Goal: Task Accomplishment & Management: Manage account settings

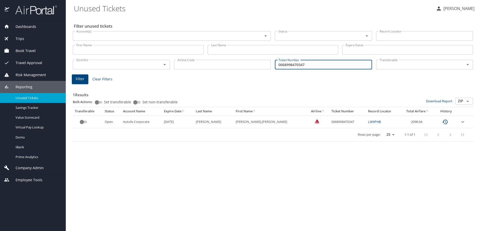
drag, startPoint x: 311, startPoint y: 63, endPoint x: 227, endPoint y: 64, distance: 83.7
click at [234, 64] on div "Dom/Int Dom/Int Airline Code Airline Code Ticket Number 0068998470347 Ticket Nu…" at bounding box center [273, 64] width 405 height 17
paste input "0068998470347"
type input "0068998470347"
click at [77, 77] on span "Filter" at bounding box center [80, 79] width 9 height 6
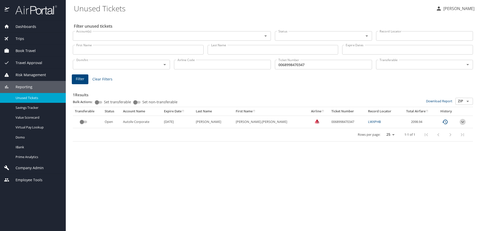
click at [460, 122] on icon "expand row" at bounding box center [463, 122] width 6 height 6
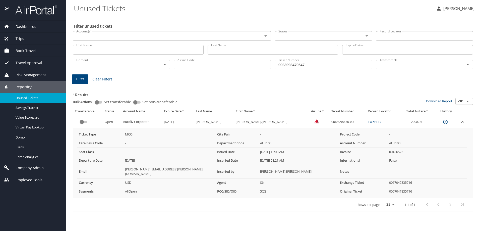
click at [458, 121] on td "custom pagination table" at bounding box center [465, 122] width 15 height 12
click at [462, 122] on icon "expand row" at bounding box center [463, 122] width 3 height 2
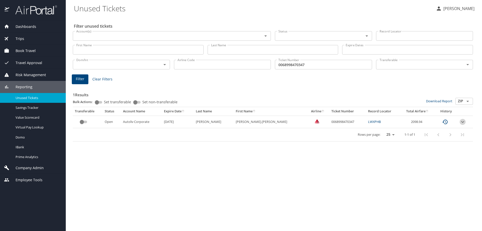
click at [461, 122] on icon "expand row" at bounding box center [463, 122] width 6 height 6
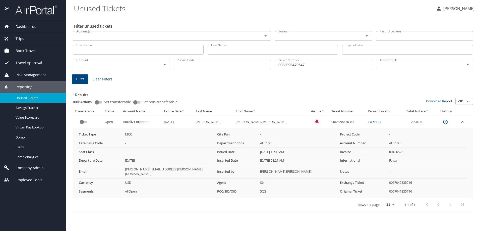
click at [462, 122] on icon "expand row" at bounding box center [463, 122] width 3 height 2
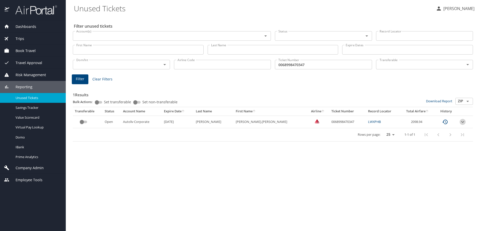
click at [461, 122] on icon "expand row" at bounding box center [463, 122] width 6 height 6
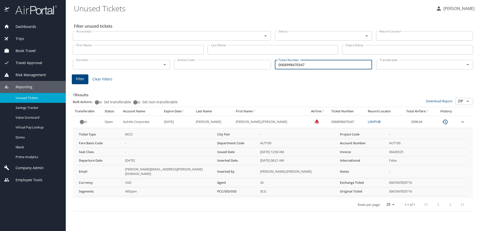
drag, startPoint x: 284, startPoint y: 65, endPoint x: 305, endPoint y: 66, distance: 20.9
click at [305, 66] on input "0068998470347" at bounding box center [323, 65] width 97 height 10
click at [29, 24] on span "Dashboards" at bounding box center [22, 27] width 27 height 6
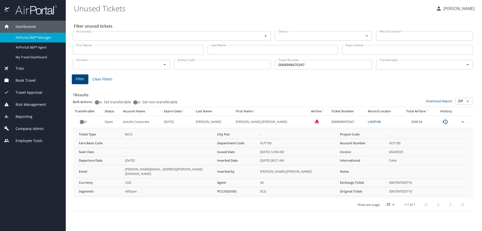
click at [28, 34] on link "AirPortal 360™ Manager" at bounding box center [33, 38] width 66 height 10
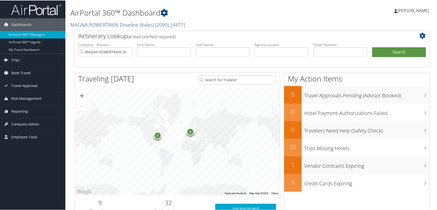
click at [83, 23] on link "MAGNA POWERTRAIN Driveline (Axles) ( 2090 ) , [ 4471 ]" at bounding box center [127, 24] width 115 height 7
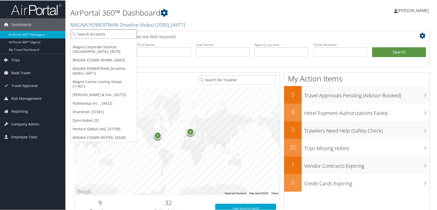
click at [80, 35] on input "search" at bounding box center [104, 33] width 66 height 9
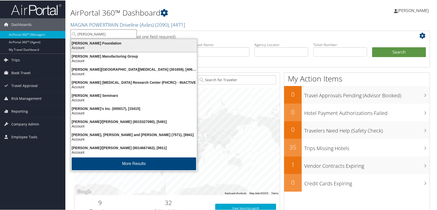
type input "fred hutch"
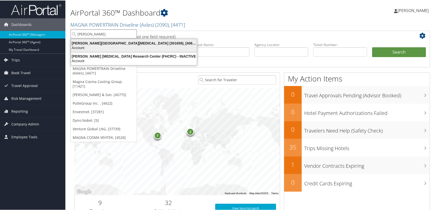
click at [103, 46] on div "Account" at bounding box center [134, 47] width 132 height 5
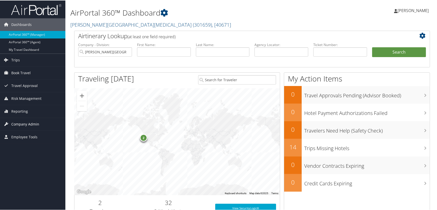
click at [14, 123] on span "Company Admin" at bounding box center [25, 123] width 28 height 13
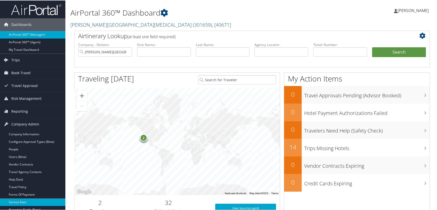
click at [22, 201] on link "Service Fees" at bounding box center [32, 202] width 65 height 8
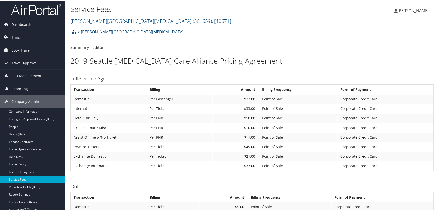
click at [255, 29] on div "Fred Hutchinson Cancer Center Account Structure Fred Hutchinson Cancer Center (…" at bounding box center [251, 33] width 363 height 14
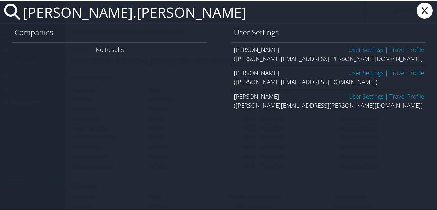
type input "justin.mickley"
click at [360, 72] on link "User Settings" at bounding box center [365, 72] width 35 height 8
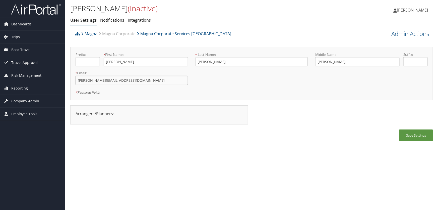
click at [101, 80] on input "[PERSON_NAME][EMAIL_ADDRESS][DOMAIN_NAME]" at bounding box center [132, 80] width 113 height 9
type input "[PERSON_NAME][EMAIL_ADDRESS][PERSON_NAME][DOMAIN_NAME]"
drag, startPoint x: 409, startPoint y: 135, endPoint x: 412, endPoint y: 100, distance: 35.1
click at [409, 133] on button "Save Settings" at bounding box center [417, 135] width 34 height 12
click at [402, 35] on link "Admin Actions" at bounding box center [411, 33] width 38 height 9
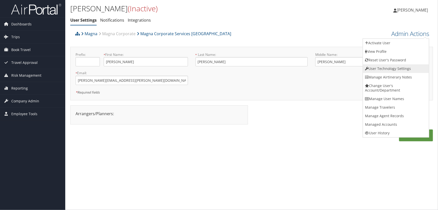
click at [382, 68] on link "User Technology Settings" at bounding box center [396, 68] width 66 height 9
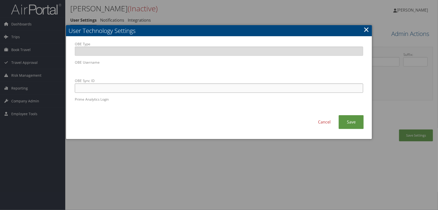
click at [155, 88] on input "OBE Sync ID" at bounding box center [219, 87] width 289 height 9
type input "justin.mickley@magna.hmhf"
click at [353, 123] on link "Save" at bounding box center [351, 122] width 25 height 14
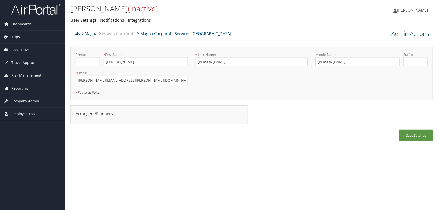
click at [402, 34] on link "Admin Actions" at bounding box center [411, 33] width 38 height 9
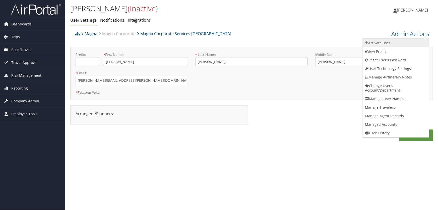
click at [383, 43] on link "Activate User" at bounding box center [396, 43] width 66 height 9
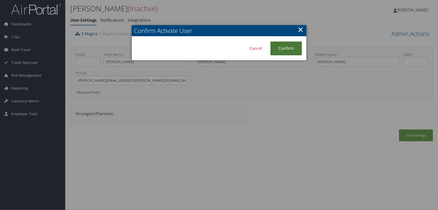
click at [287, 48] on link "Confirm" at bounding box center [287, 48] width 32 height 14
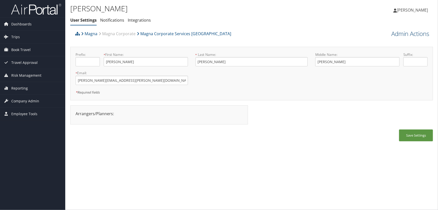
click at [407, 36] on link "Admin Actions" at bounding box center [411, 33] width 38 height 9
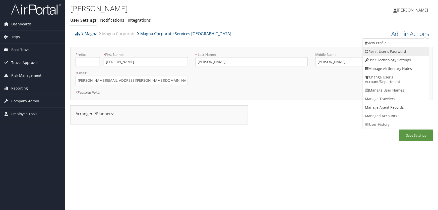
click at [381, 50] on link "Reset User's Password" at bounding box center [396, 51] width 66 height 9
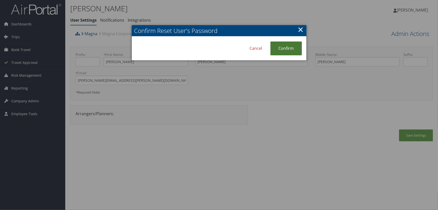
click at [285, 49] on link "Confirm" at bounding box center [287, 48] width 32 height 14
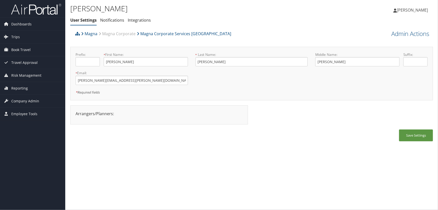
click at [238, 23] on ul "User Settings Notifications Integrations" at bounding box center [191, 20] width 242 height 9
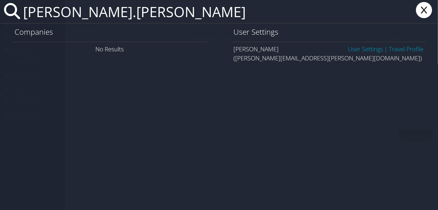
type input "laurence.schehr"
click at [358, 48] on link "User Settings" at bounding box center [365, 49] width 35 height 8
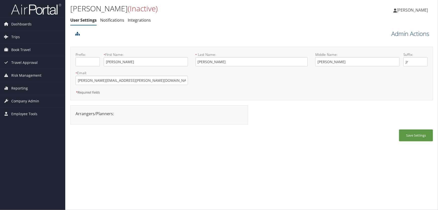
click at [401, 36] on link "Admin Actions" at bounding box center [411, 33] width 38 height 9
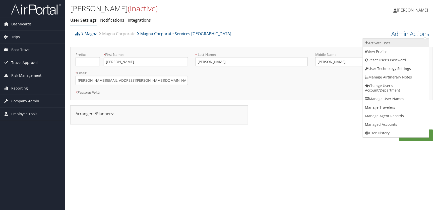
click at [382, 44] on link "Activate User" at bounding box center [396, 43] width 66 height 9
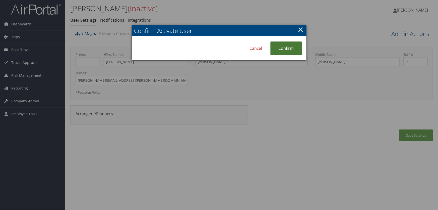
click at [280, 48] on link "Confirm" at bounding box center [287, 48] width 32 height 14
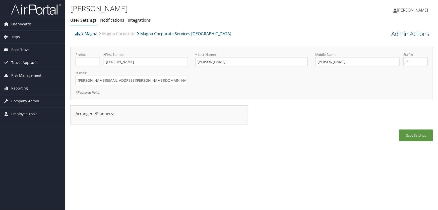
click at [401, 33] on link "Admin Actions" at bounding box center [411, 33] width 38 height 9
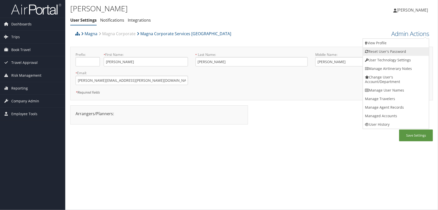
click at [381, 52] on link "Reset User's Password" at bounding box center [396, 51] width 66 height 9
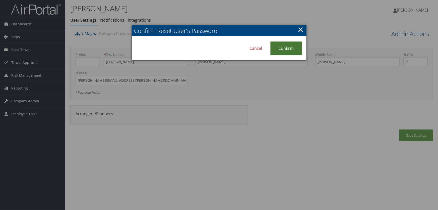
click at [285, 47] on link "Confirm" at bounding box center [287, 48] width 32 height 14
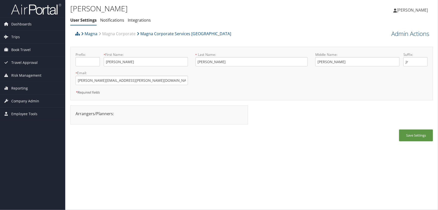
click at [407, 35] on link "Admin Actions" at bounding box center [411, 33] width 38 height 9
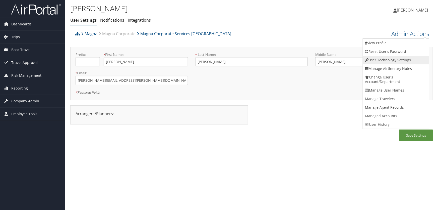
click at [382, 60] on link "User Technology Settings" at bounding box center [396, 60] width 66 height 9
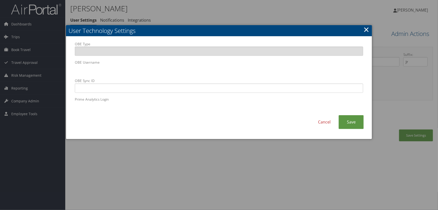
click at [53, 68] on body "Menu Dashboards ► AirPortal 360™ (Manager) AirPortal 360™ (Agent) My Travel Das…" at bounding box center [219, 105] width 438 height 210
click at [169, 88] on input "OBE Sync ID" at bounding box center [219, 87] width 289 height 9
paste input "laurence.schehr@magna.hmhf"
type input "laurence.schehr@magna.hmhf"
click at [352, 122] on link "Save" at bounding box center [351, 122] width 25 height 14
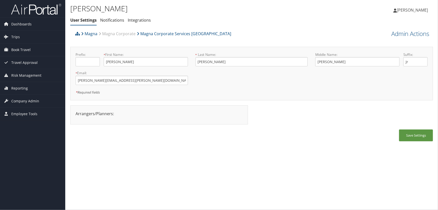
click at [241, 23] on ul "User Settings Notifications Integrations" at bounding box center [191, 20] width 242 height 9
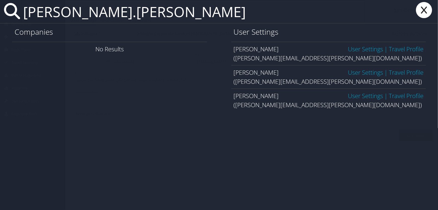
type input "justin.mickley"
click at [354, 97] on link "User Settings" at bounding box center [365, 95] width 35 height 8
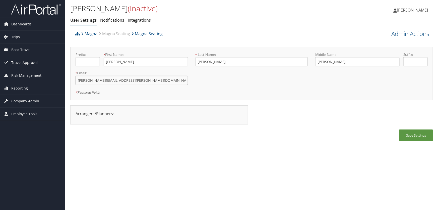
click at [111, 80] on input "[PERSON_NAME][EMAIL_ADDRESS][PERSON_NAME][DOMAIN_NAME]" at bounding box center [132, 80] width 113 height 9
type input "[PERSON_NAME][EMAIL_ADDRESS][PERSON_NAME][DOMAIN_NAME]"
click at [406, 135] on button "Save Settings" at bounding box center [417, 135] width 34 height 12
click at [100, 79] on input "justin.mickley@magna.com" at bounding box center [132, 80] width 113 height 9
type input "justin.mickley.delete1@magna.com"
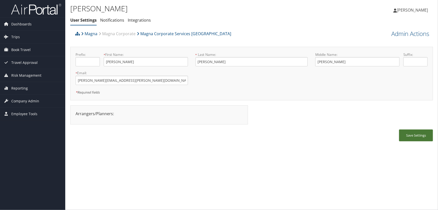
click at [411, 135] on button "Save Settings" at bounding box center [417, 135] width 34 height 12
click at [405, 36] on link "Admin Actions" at bounding box center [411, 33] width 38 height 9
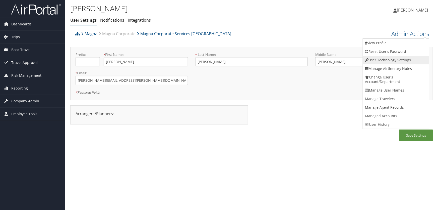
click at [377, 60] on link "User Technology Settings" at bounding box center [396, 60] width 66 height 9
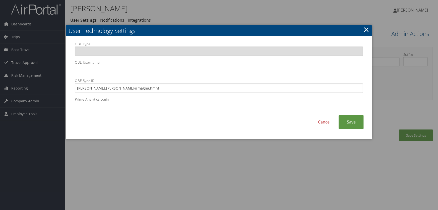
click at [101, 99] on label "Prime Analytics Login" at bounding box center [219, 104] width 289 height 14
click at [99, 87] on input "justin.mickley@magna.hmhf" at bounding box center [219, 87] width 289 height 9
type input "justin.mickley.delete1@magna.hmhf"
click at [347, 120] on link "Save" at bounding box center [351, 122] width 25 height 14
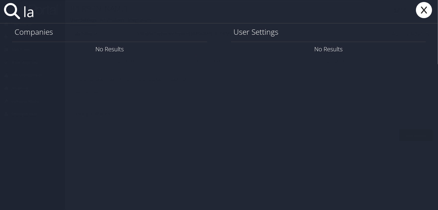
type input "l"
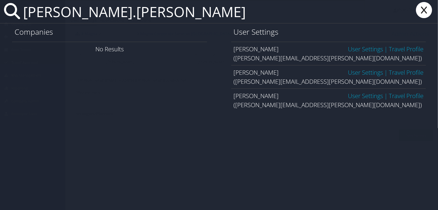
type input "[PERSON_NAME].[PERSON_NAME]"
click at [355, 96] on link "User Settings" at bounding box center [365, 95] width 35 height 8
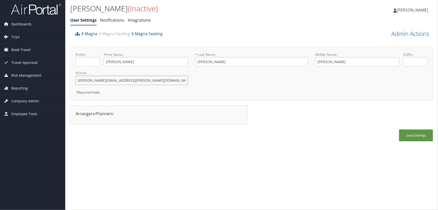
click at [111, 80] on input "justin.mickley.delete@magna.com" at bounding box center [132, 80] width 113 height 9
type input "justin.mickley@magna.com"
click at [408, 135] on button "Save Settings" at bounding box center [417, 135] width 34 height 12
click at [402, 34] on link "Admin Actions" at bounding box center [411, 33] width 38 height 9
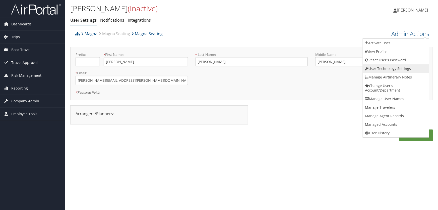
click at [375, 69] on link "User Technology Settings" at bounding box center [396, 68] width 66 height 9
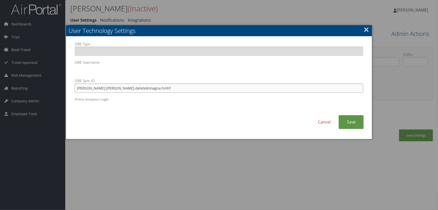
click at [110, 88] on input "justin.mickley.delete@magna.hmhf" at bounding box center [219, 87] width 289 height 9
type input "justin.mickley@magna.hmhf"
click at [351, 122] on link "Save" at bounding box center [351, 122] width 25 height 14
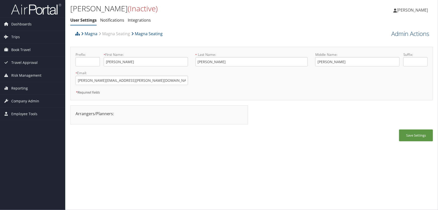
click at [399, 34] on link "Admin Actions" at bounding box center [411, 33] width 38 height 9
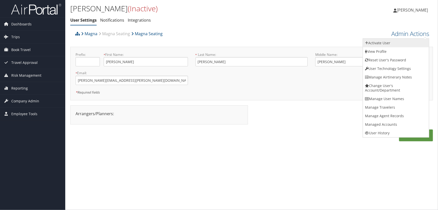
click at [377, 43] on link "Activate User" at bounding box center [396, 43] width 66 height 9
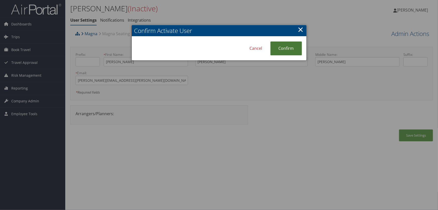
click at [284, 50] on link "Confirm" at bounding box center [287, 48] width 32 height 14
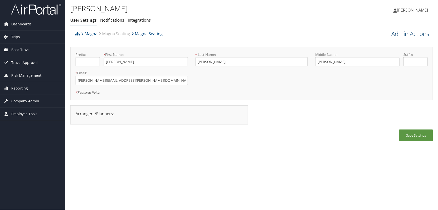
click at [403, 34] on link "Admin Actions" at bounding box center [411, 33] width 38 height 9
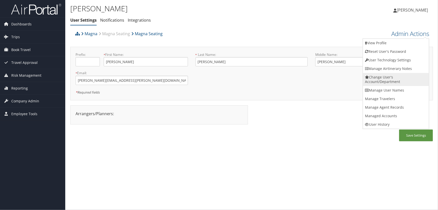
click at [385, 79] on link "Change User's Account/Department" at bounding box center [396, 79] width 66 height 13
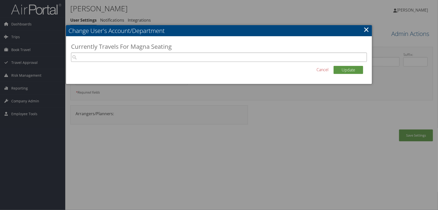
click at [100, 59] on input "search" at bounding box center [219, 57] width 297 height 9
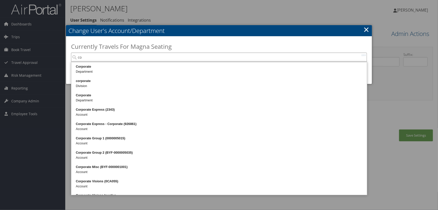
type input "c"
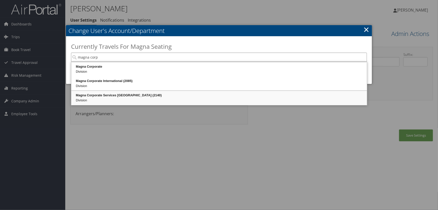
click at [108, 97] on div "Magna Corporate Services America (2140)" at bounding box center [219, 95] width 294 height 5
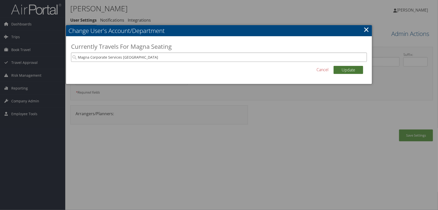
type input "Magna Corporate Services [GEOGRAPHIC_DATA]"
click at [353, 70] on button "Update" at bounding box center [349, 70] width 30 height 8
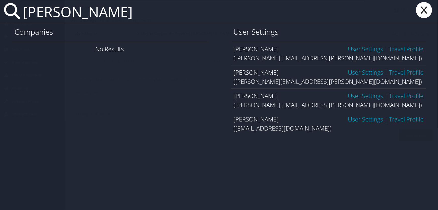
type input "justin mick"
click at [365, 73] on link "User Settings" at bounding box center [365, 72] width 35 height 8
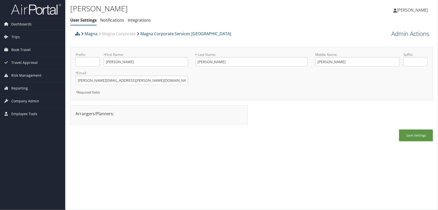
click at [417, 36] on link "Admin Actions" at bounding box center [411, 33] width 38 height 9
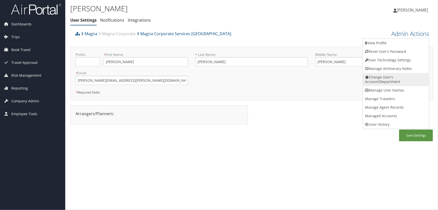
click at [375, 80] on link "Change User's Account/Department" at bounding box center [396, 79] width 66 height 13
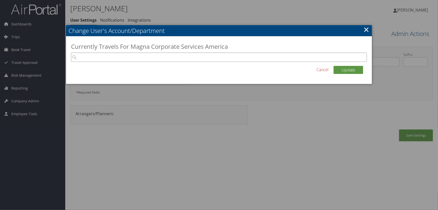
click at [204, 60] on input "search" at bounding box center [219, 57] width 297 height 9
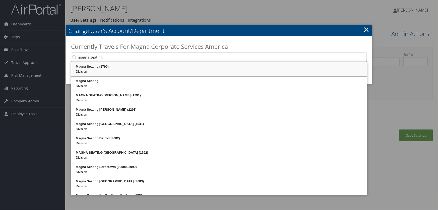
click at [83, 70] on div "Division" at bounding box center [219, 71] width 294 height 5
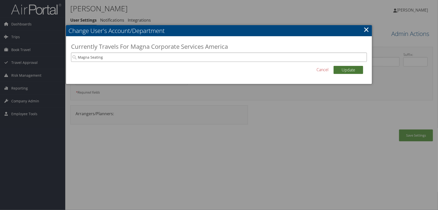
type input "Magna Seating"
click at [348, 69] on button "Update" at bounding box center [349, 70] width 30 height 8
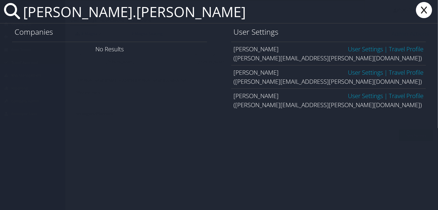
type input "[PERSON_NAME].[PERSON_NAME]"
click at [353, 95] on link "User Settings" at bounding box center [365, 95] width 35 height 8
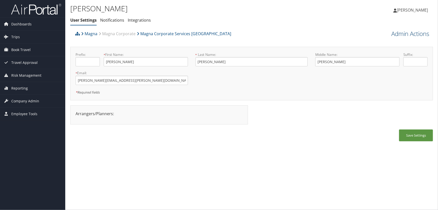
click at [399, 35] on link "Admin Actions" at bounding box center [411, 33] width 38 height 9
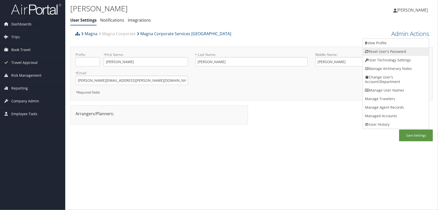
click at [384, 52] on link "Reset User's Password" at bounding box center [396, 51] width 66 height 9
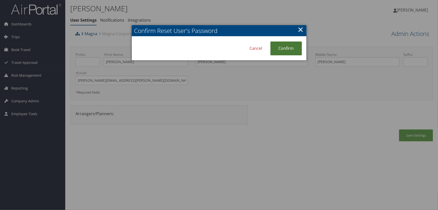
click at [283, 48] on link "Confirm" at bounding box center [287, 48] width 32 height 14
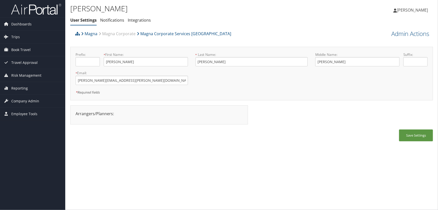
click at [205, 18] on ul "User Settings Notifications Integrations" at bounding box center [191, 20] width 242 height 9
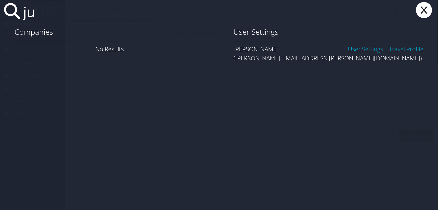
type input "j"
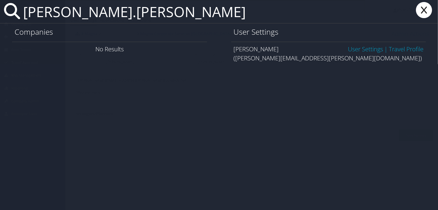
type input "glenn.meldrum"
click at [361, 48] on link "User Settings" at bounding box center [365, 49] width 35 height 8
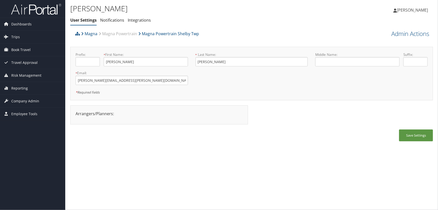
click at [228, 23] on ul "User Settings Notifications Integrations" at bounding box center [191, 20] width 242 height 9
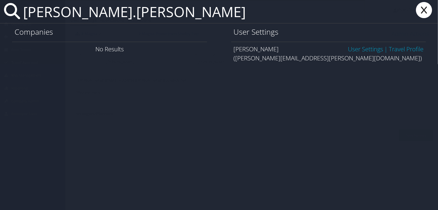
type input "[PERSON_NAME].[PERSON_NAME]"
click at [364, 48] on link "User Settings" at bounding box center [365, 49] width 35 height 8
